Goal: Check status: Check status

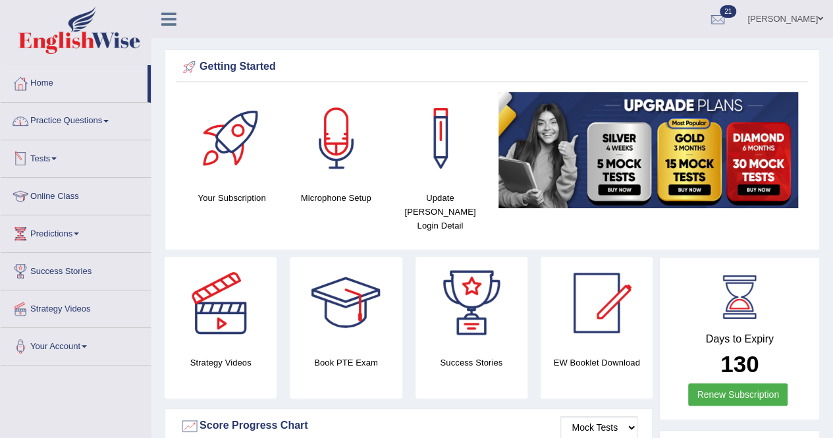
click at [57, 157] on span at bounding box center [53, 158] width 5 height 3
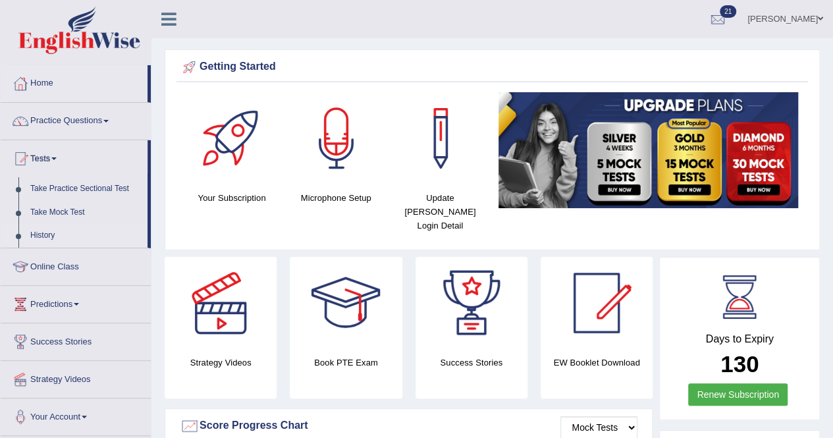
click at [49, 231] on link "History" at bounding box center [85, 236] width 123 height 24
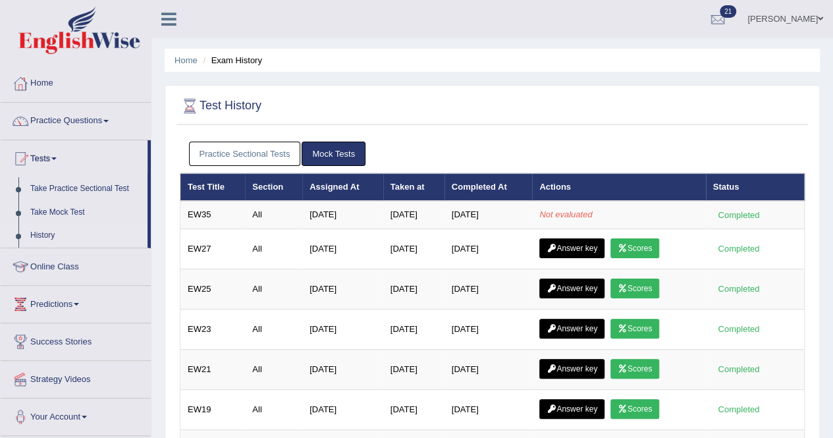
click at [55, 207] on link "Take Mock Test" at bounding box center [85, 213] width 123 height 24
click at [50, 248] on link "Online Class" at bounding box center [76, 264] width 150 height 33
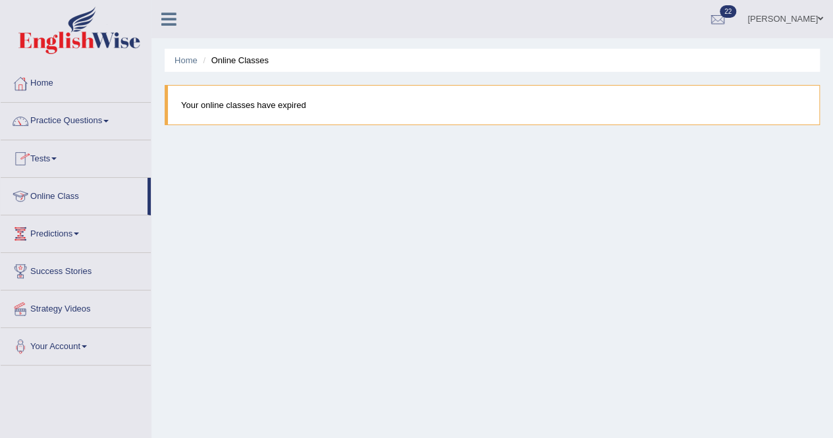
click at [57, 157] on span at bounding box center [53, 158] width 5 height 3
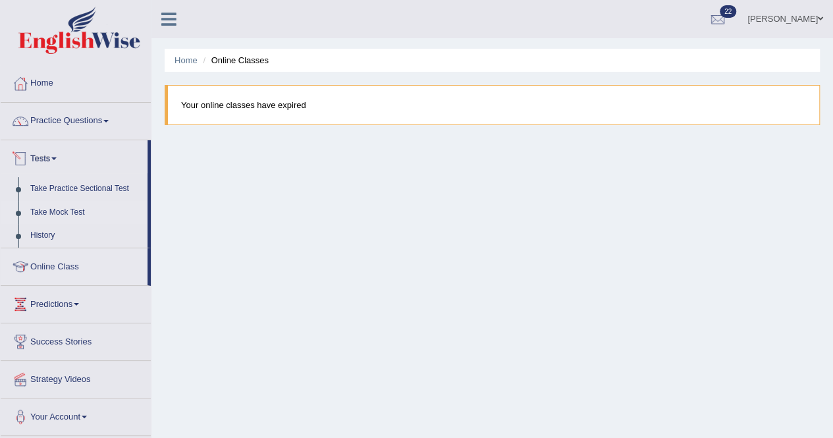
click at [40, 207] on link "Take Mock Test" at bounding box center [85, 213] width 123 height 24
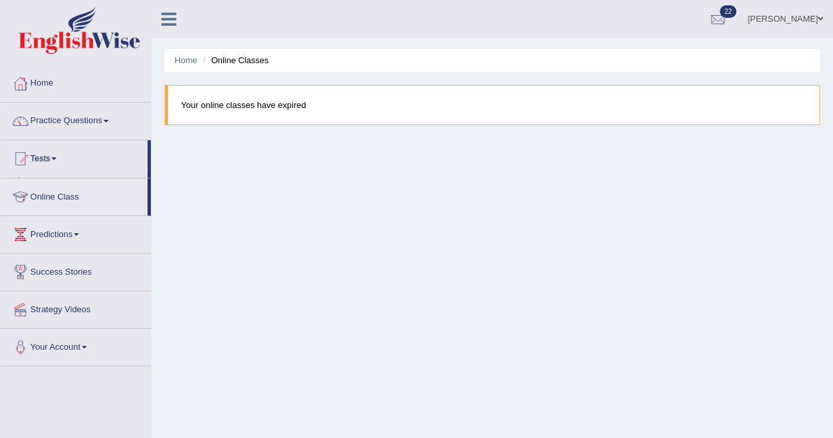
click at [40, 207] on link "Online Class" at bounding box center [74, 194] width 147 height 33
click at [57, 161] on link "Tests" at bounding box center [76, 156] width 150 height 33
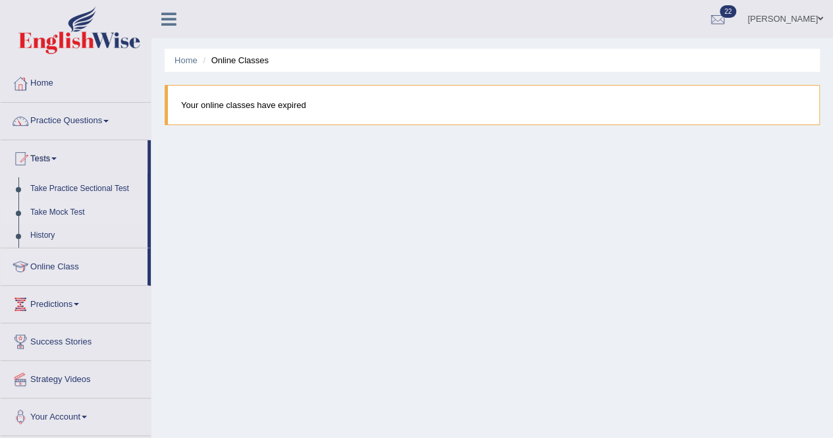
click at [42, 207] on link "Take Mock Test" at bounding box center [85, 213] width 123 height 24
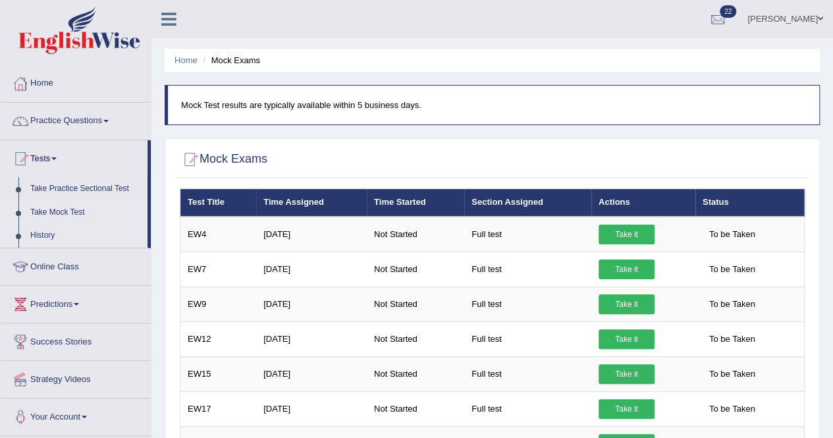
click at [31, 234] on link "History" at bounding box center [85, 236] width 123 height 24
